Goal: Transaction & Acquisition: Purchase product/service

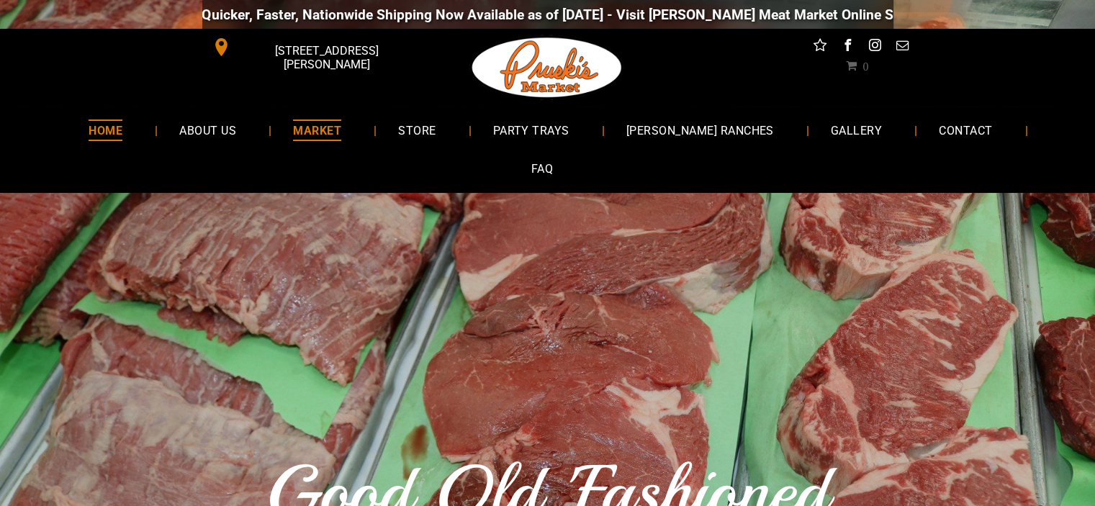
click at [303, 125] on span "MARKET" at bounding box center [317, 130] width 48 height 21
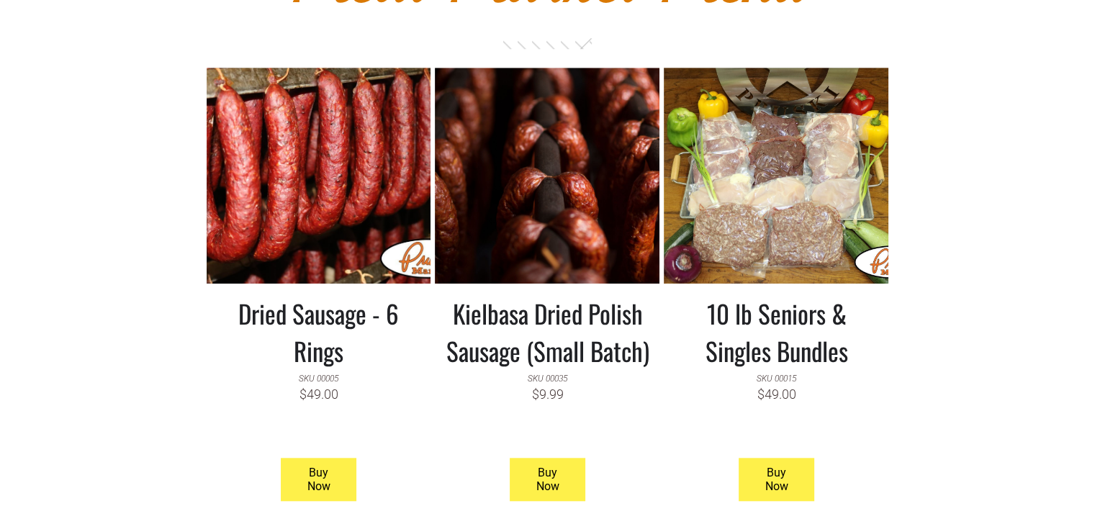
scroll to position [1296, 0]
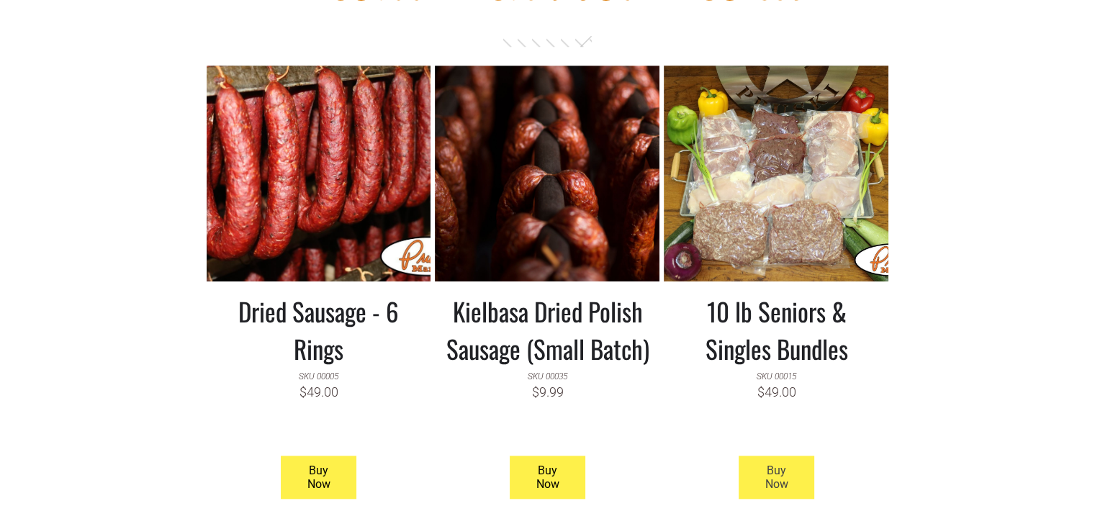
click at [781, 457] on span "Buy Now" at bounding box center [776, 478] width 72 height 42
